Goal: Task Accomplishment & Management: Use online tool/utility

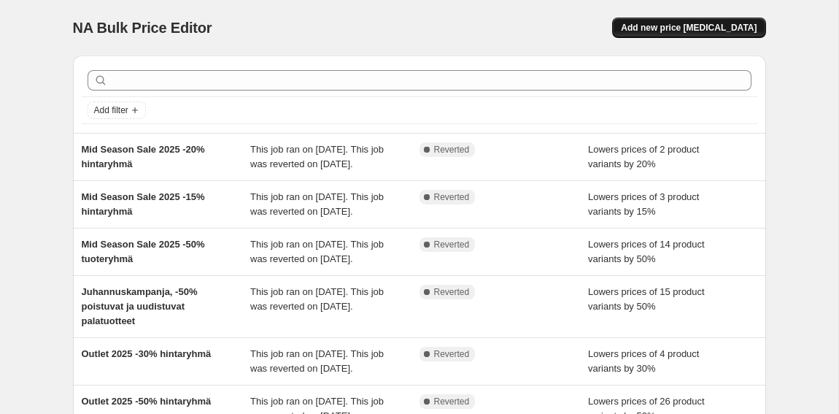
click at [683, 20] on button "Add new price [MEDICAL_DATA]" at bounding box center [688, 28] width 153 height 20
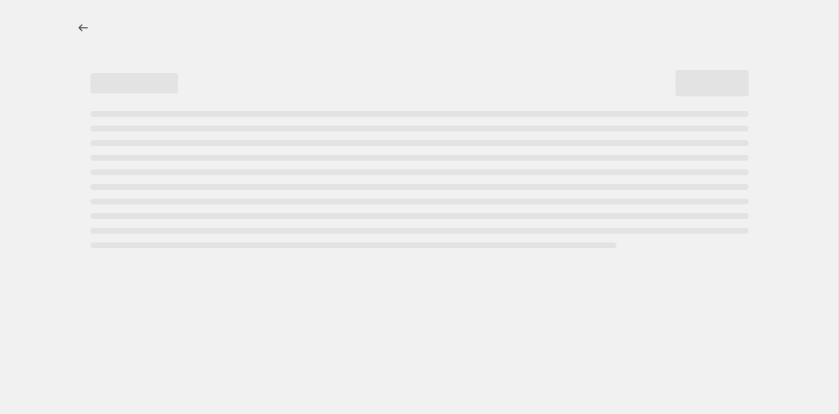
select select "percentage"
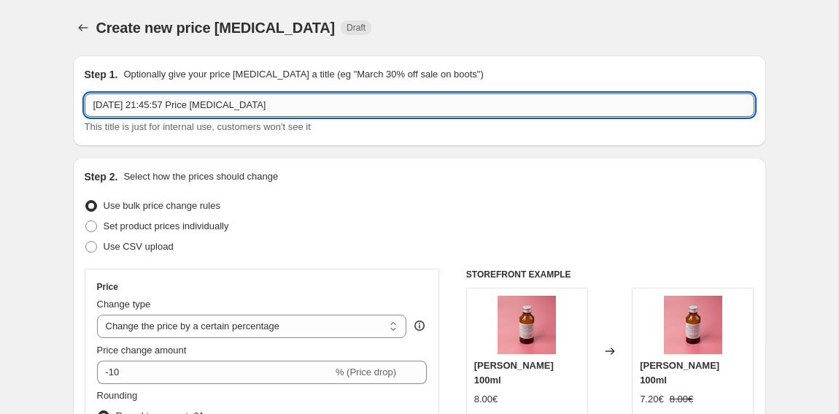
click at [293, 107] on input "[DATE] 21:45:57 Price [MEDICAL_DATA]" at bounding box center [420, 104] width 670 height 23
click at [293, 105] on input "[DATE] 21:45:57 Price [MEDICAL_DATA]" at bounding box center [420, 104] width 670 height 23
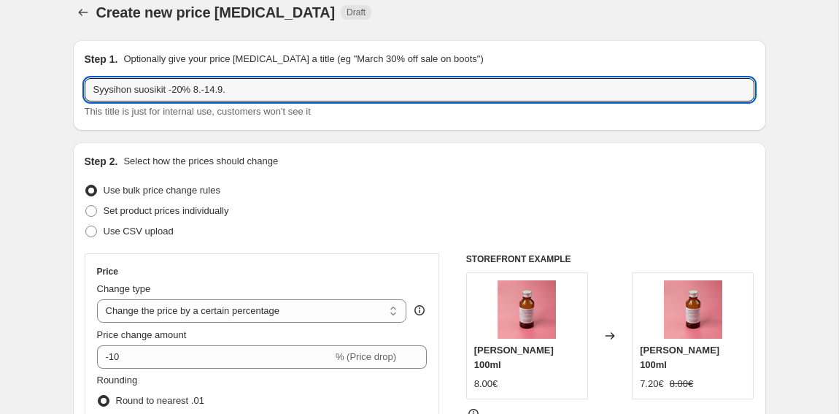
scroll to position [18, 0]
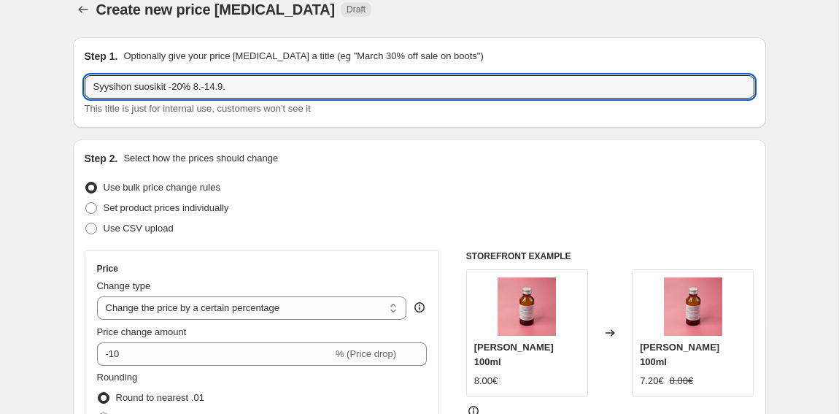
type input "Syysihon suosikit -20% 8.-14.9."
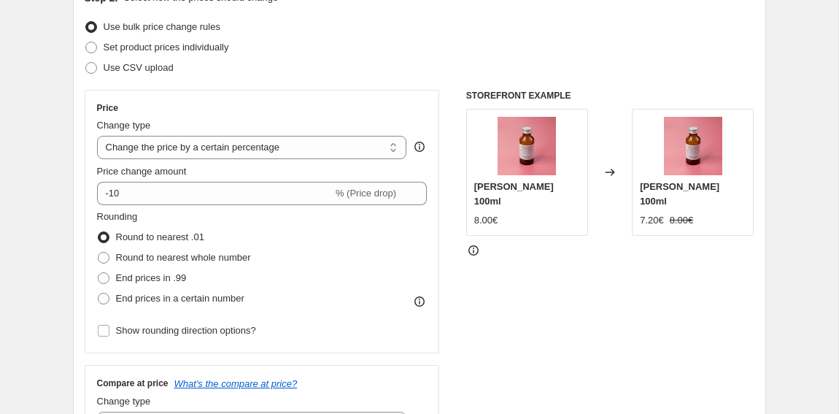
scroll to position [184, 0]
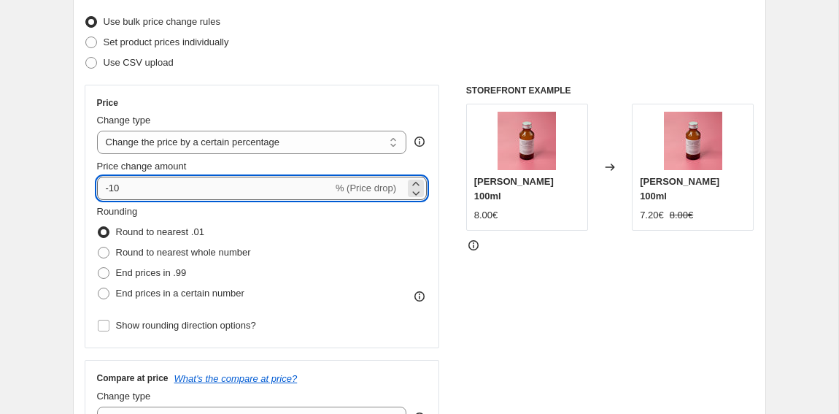
click at [201, 186] on input "-10" at bounding box center [215, 188] width 236 height 23
click at [115, 188] on input "-10" at bounding box center [215, 188] width 236 height 23
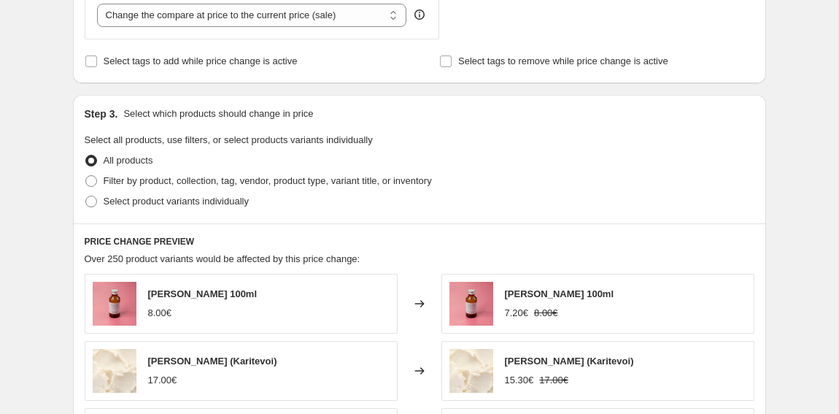
scroll to position [595, 0]
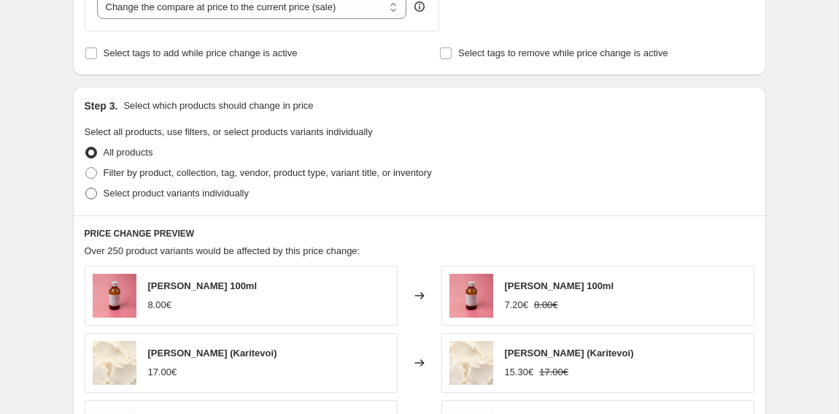
type input "-20"
click at [174, 190] on span "Select product variants individually" at bounding box center [176, 193] width 145 height 11
click at [86, 188] on input "Select product variants individually" at bounding box center [85, 188] width 1 height 1
radio input "true"
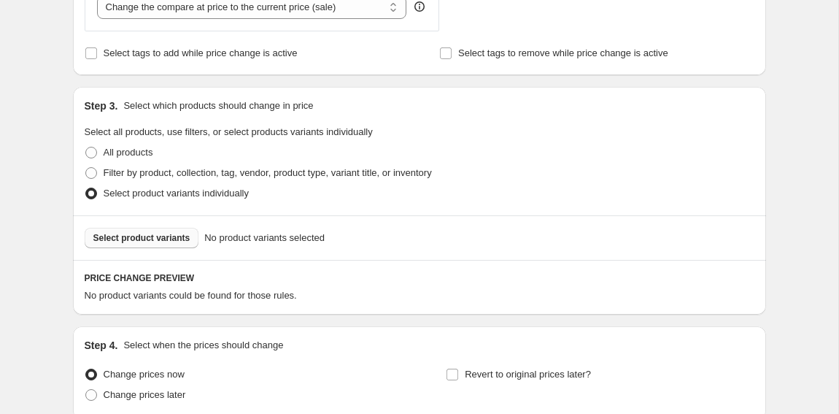
click at [176, 240] on span "Select product variants" at bounding box center [141, 238] width 97 height 12
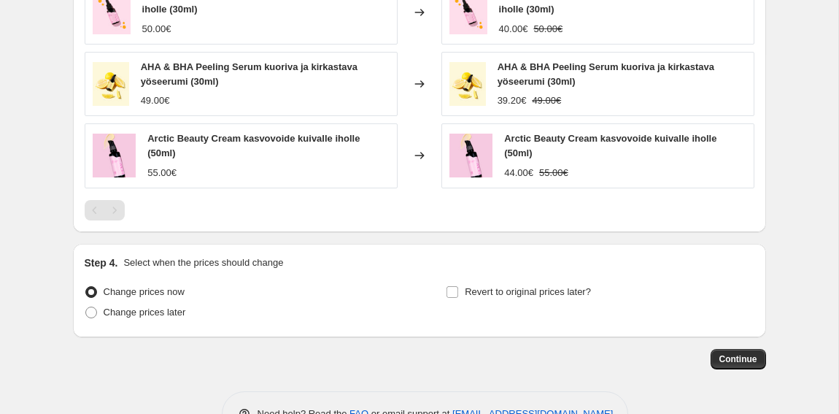
scroll to position [1040, 0]
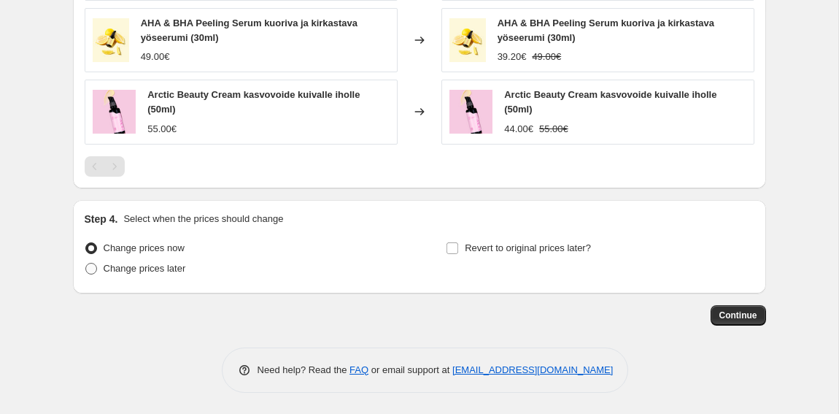
click at [114, 263] on span "Change prices later" at bounding box center [145, 268] width 82 height 11
click at [86, 263] on input "Change prices later" at bounding box center [85, 263] width 1 height 1
radio input "true"
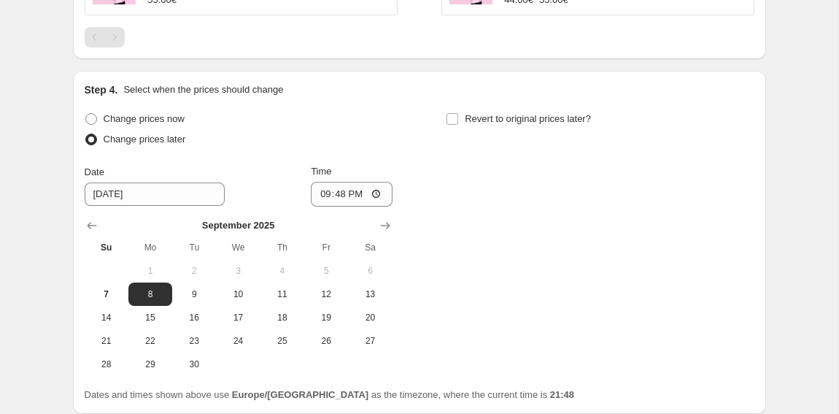
scroll to position [1247, 0]
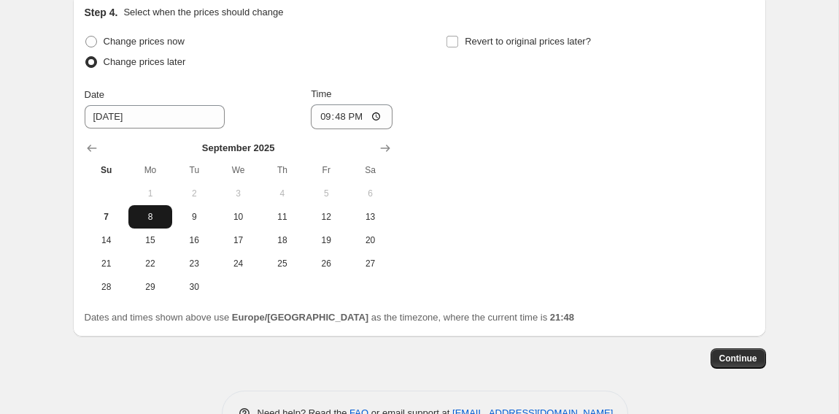
click at [153, 211] on span "8" at bounding box center [150, 217] width 32 height 12
click at [357, 109] on input "21:48" at bounding box center [352, 116] width 82 height 25
type input "04:45"
click at [499, 138] on div "Change prices now Change prices later Date [DATE] Time 04:45 [DATE] Su Mo Tu We…" at bounding box center [420, 164] width 670 height 267
click at [454, 39] on input "Revert to original prices later?" at bounding box center [453, 42] width 12 height 12
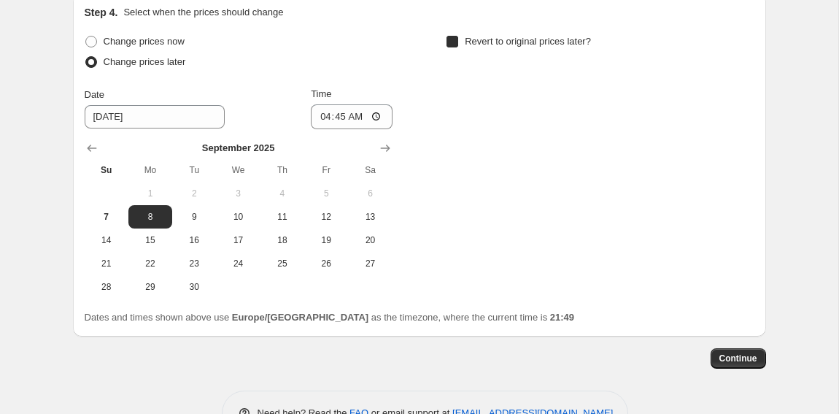
checkbox input "true"
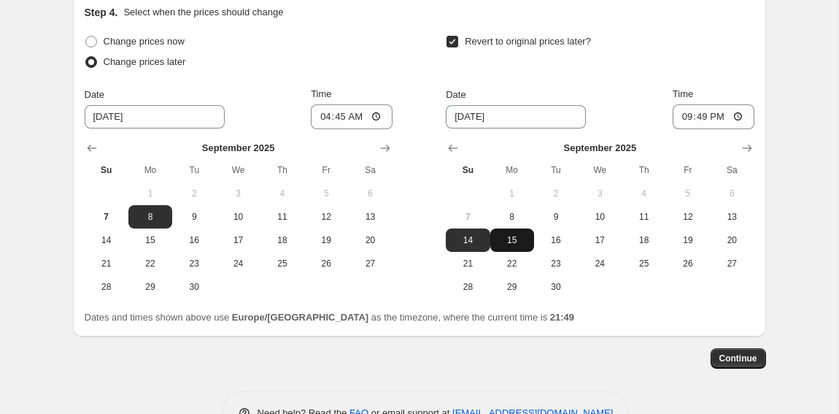
click at [514, 237] on span "15" at bounding box center [512, 240] width 32 height 12
type input "[DATE]"
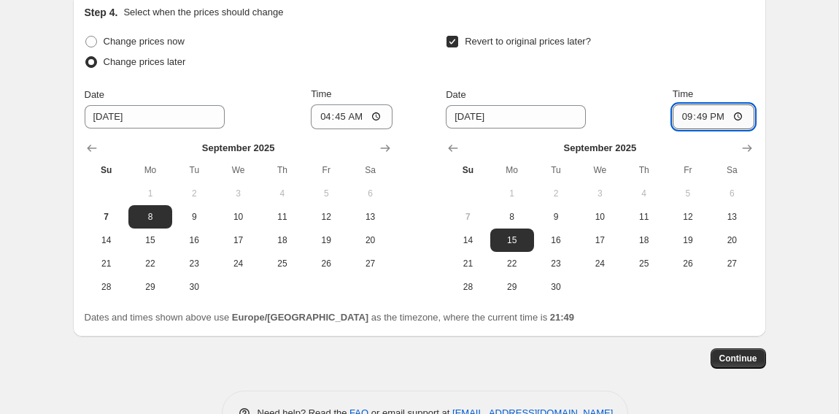
click at [703, 109] on input "21:49" at bounding box center [714, 116] width 82 height 25
click at [718, 118] on input "03:49" at bounding box center [714, 116] width 82 height 25
type input "03:00"
click at [679, 47] on div "Revert to original prices later?" at bounding box center [600, 53] width 308 height 44
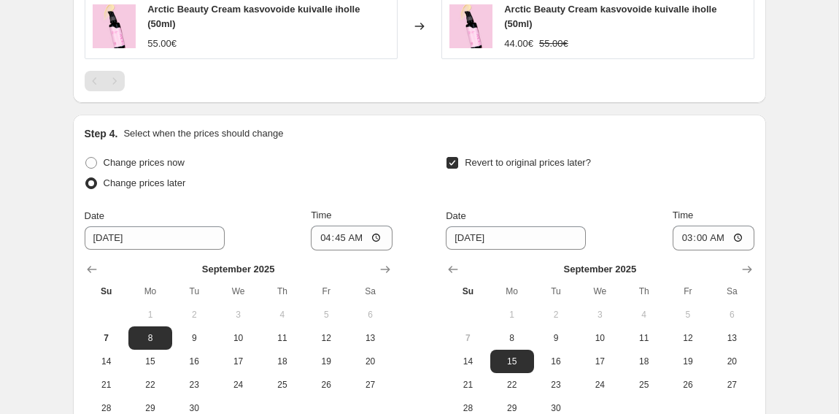
scroll to position [1290, 0]
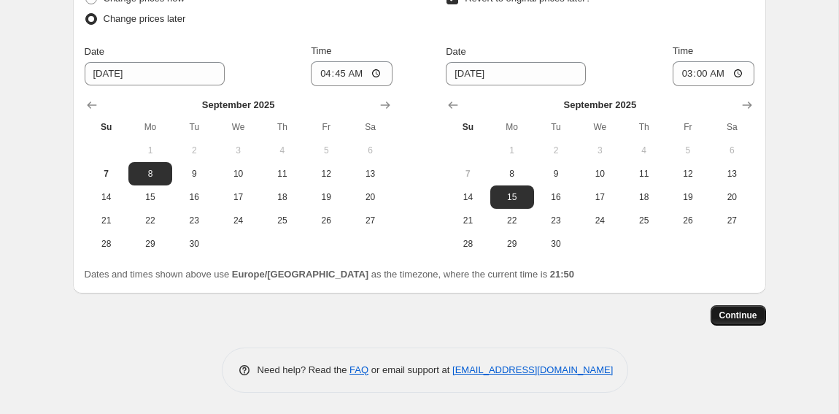
click at [746, 317] on span "Continue" at bounding box center [738, 315] width 38 height 12
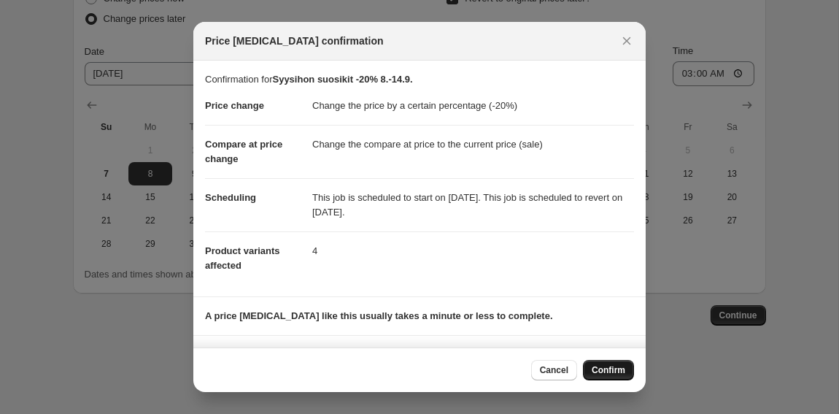
click at [600, 371] on span "Confirm" at bounding box center [609, 370] width 34 height 12
type input "Syysihon suosikit -20% 8.-14.9."
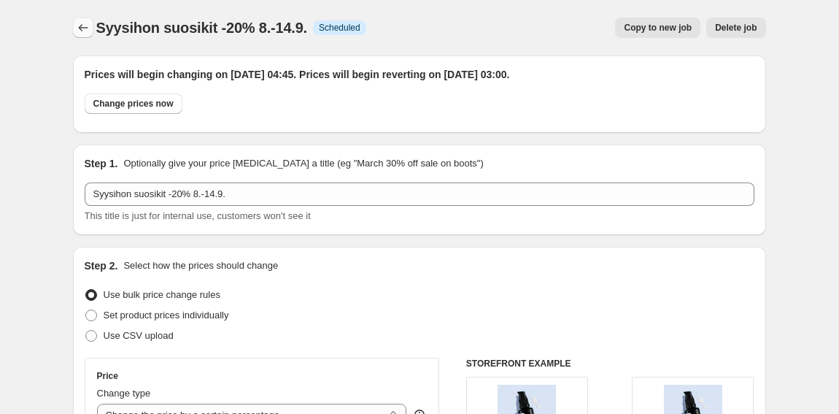
click at [82, 25] on icon "Price change jobs" at bounding box center [83, 27] width 15 height 15
